Goal: Navigation & Orientation: Find specific page/section

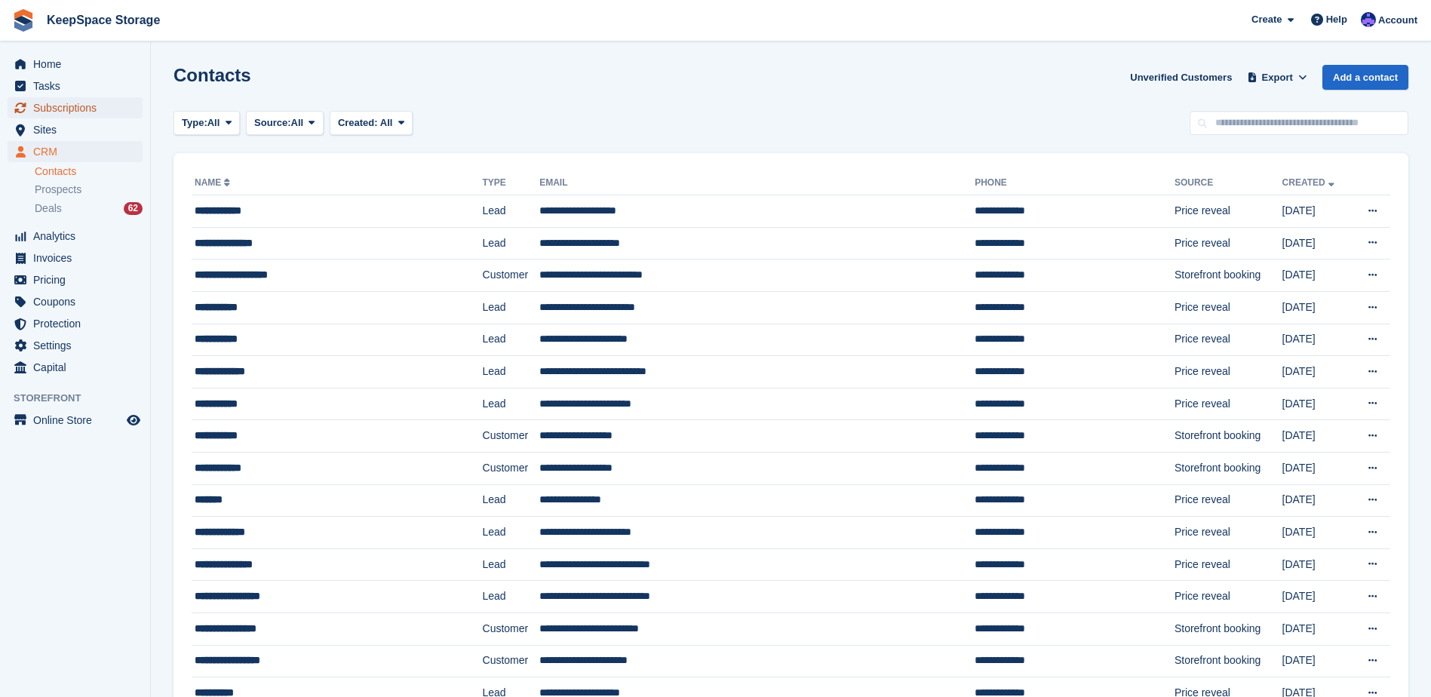
click at [64, 111] on span "Subscriptions" at bounding box center [78, 107] width 91 height 21
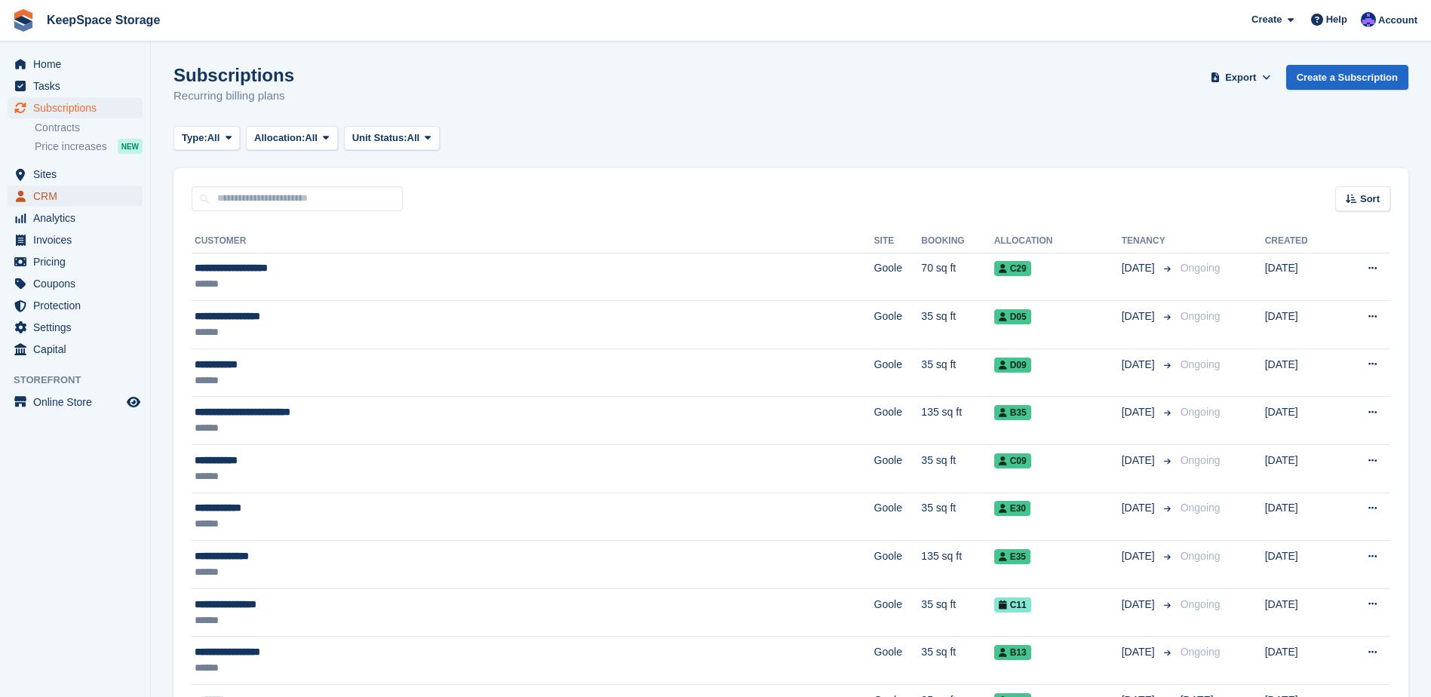
click at [119, 202] on span "CRM" at bounding box center [78, 196] width 91 height 21
